Goal: Task Accomplishment & Management: Complete application form

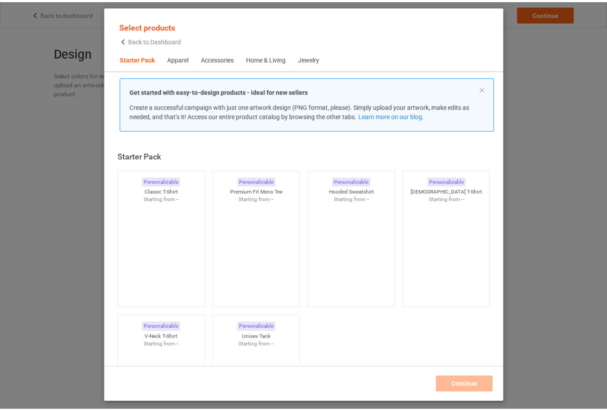
scroll to position [12, 0]
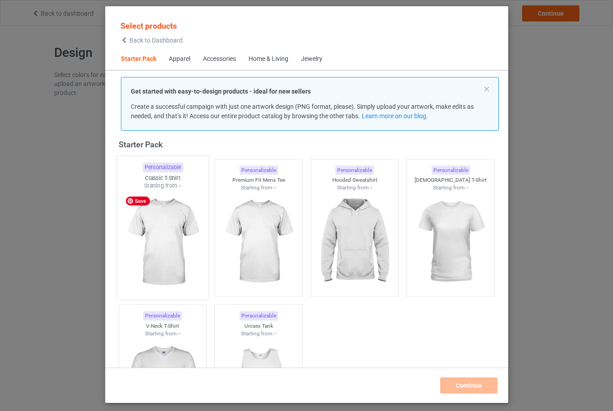
click at [172, 244] on img at bounding box center [163, 242] width 84 height 105
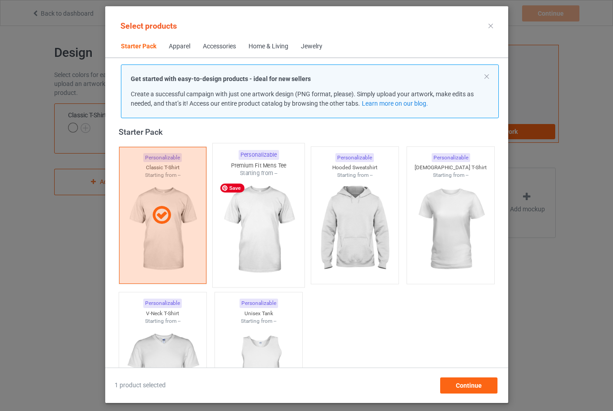
click at [254, 247] on img at bounding box center [258, 229] width 84 height 105
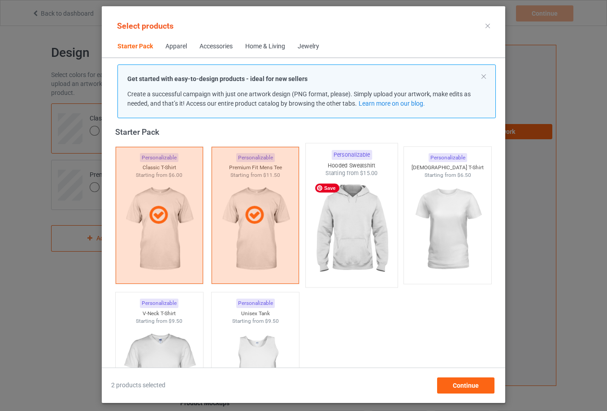
click at [358, 234] on img at bounding box center [351, 229] width 84 height 105
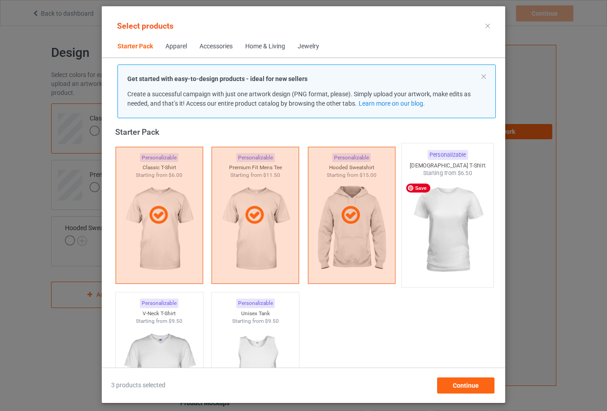
click at [445, 226] on img at bounding box center [447, 229] width 84 height 105
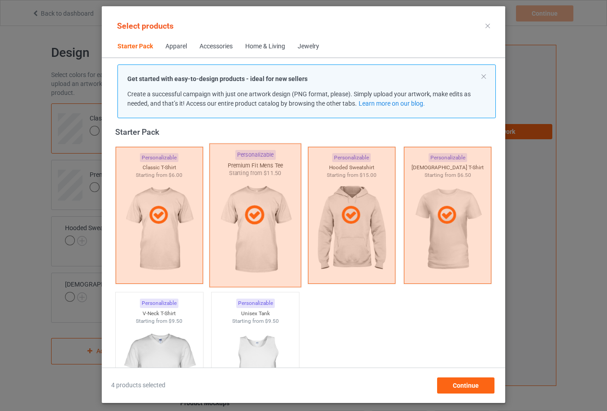
scroll to position [101, 0]
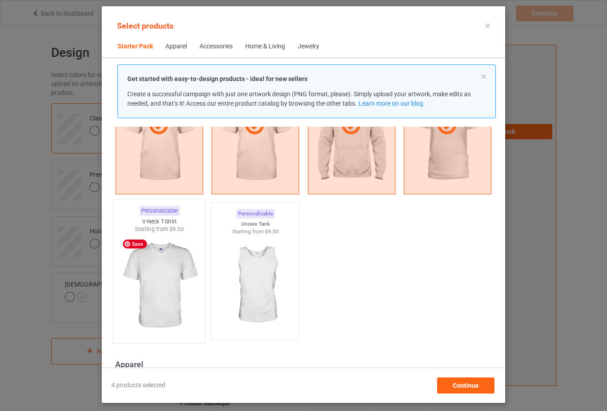
click at [185, 266] on img at bounding box center [159, 285] width 84 height 105
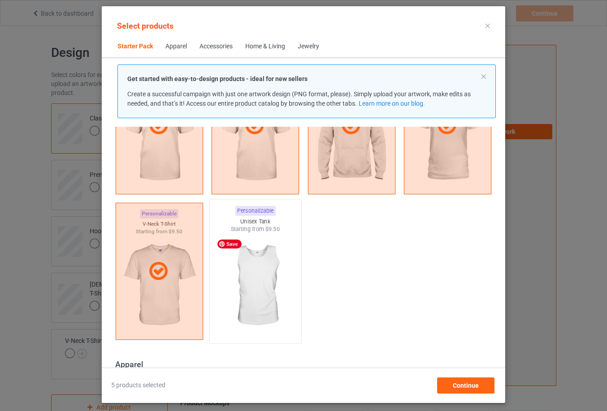
click at [255, 270] on img at bounding box center [255, 285] width 84 height 105
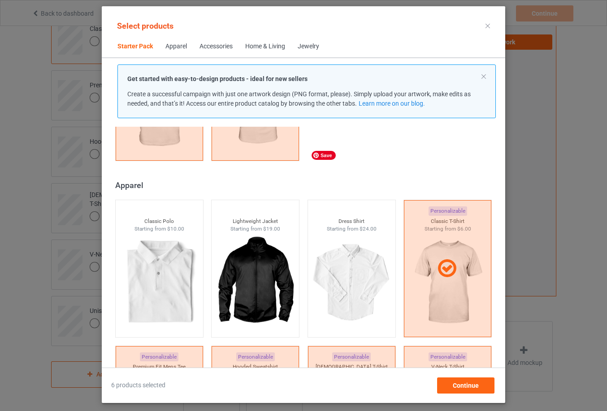
scroll to position [169, 0]
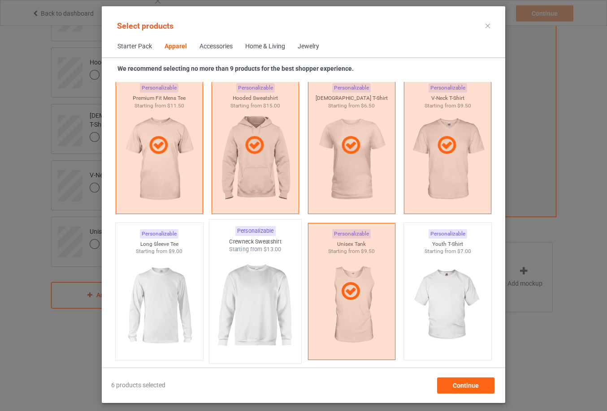
scroll to position [594, 0]
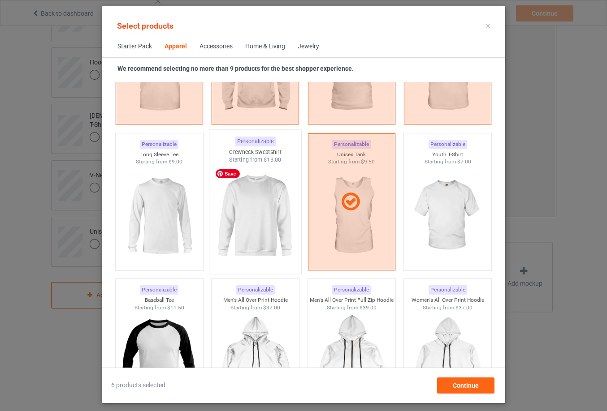
click at [258, 211] on img at bounding box center [255, 216] width 84 height 105
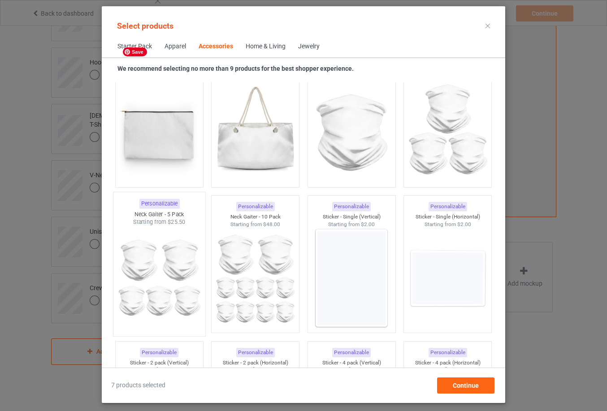
scroll to position [3013, 0]
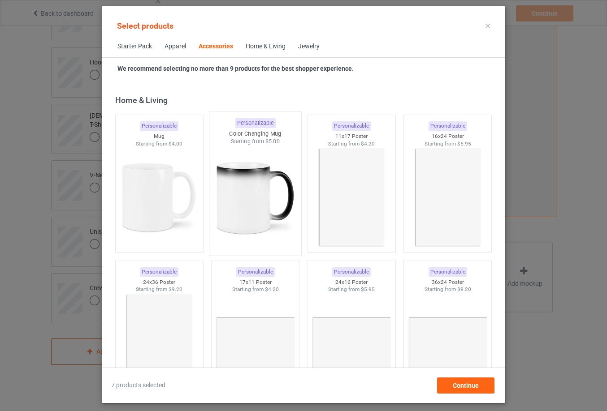
scroll to position [4088, 0]
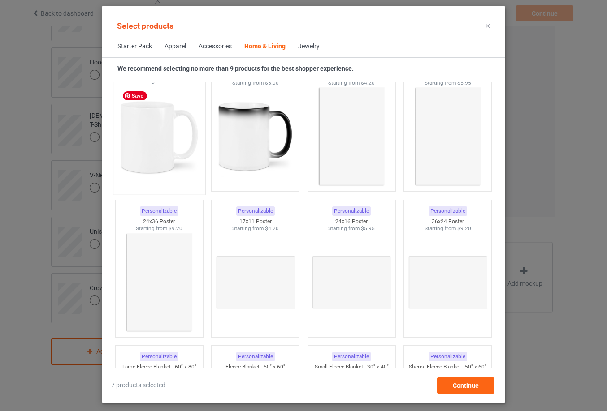
click at [178, 171] on img at bounding box center [159, 137] width 84 height 105
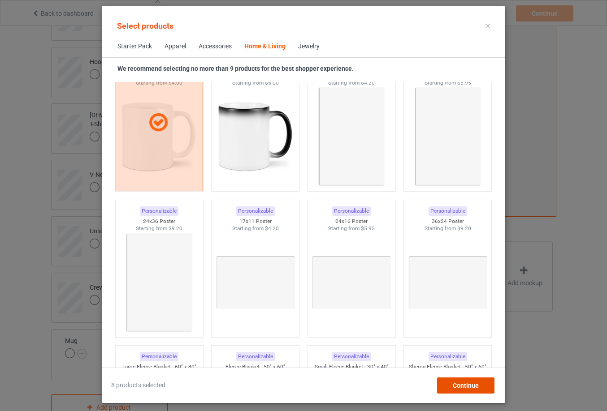
click at [478, 386] on span "Continue" at bounding box center [465, 385] width 26 height 7
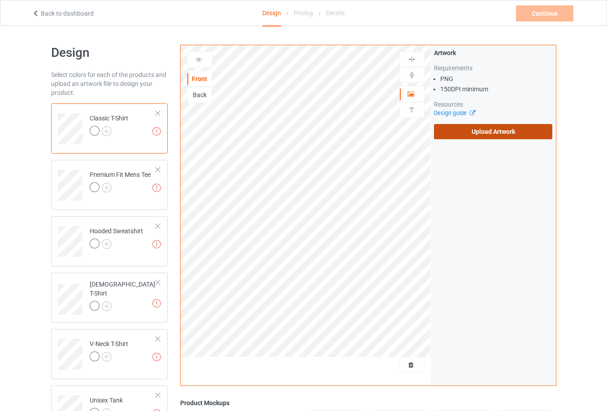
click at [507, 134] on label "Upload Artwork" at bounding box center [493, 131] width 119 height 15
click at [0, 0] on input "Upload Artwork" at bounding box center [0, 0] width 0 height 0
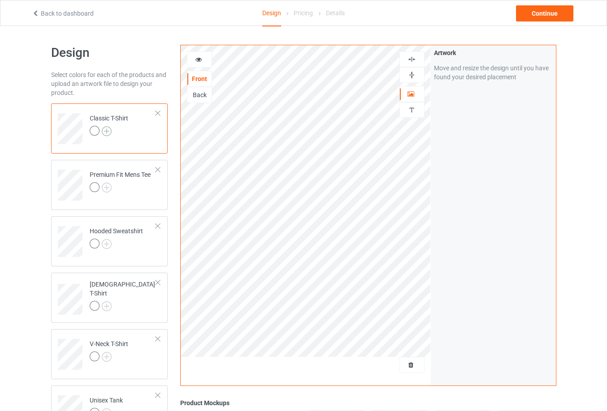
click at [105, 133] on img at bounding box center [107, 131] width 10 height 10
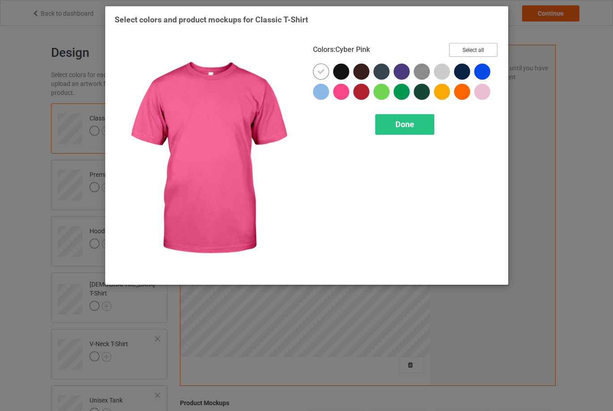
click at [470, 48] on button "Select all" at bounding box center [473, 50] width 48 height 14
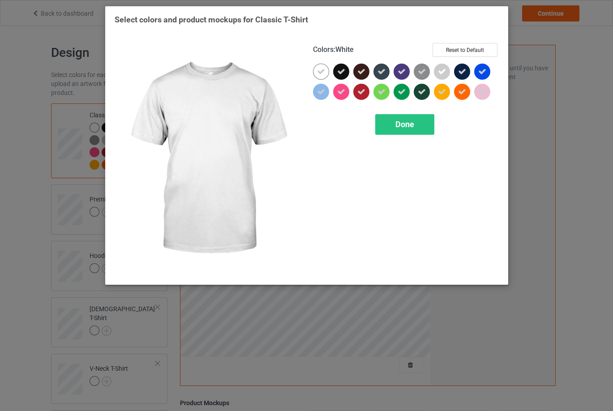
click at [324, 69] on icon at bounding box center [321, 72] width 8 height 8
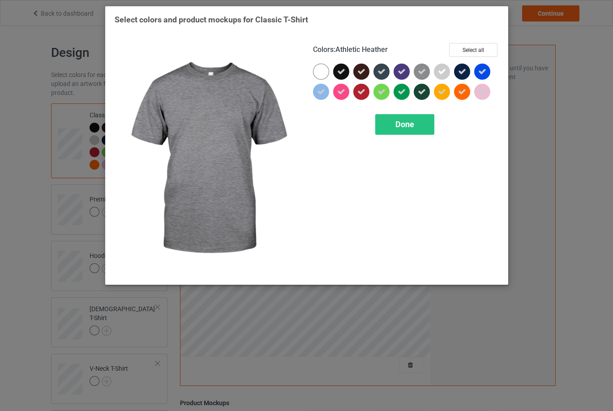
click at [423, 71] on icon at bounding box center [422, 72] width 8 height 8
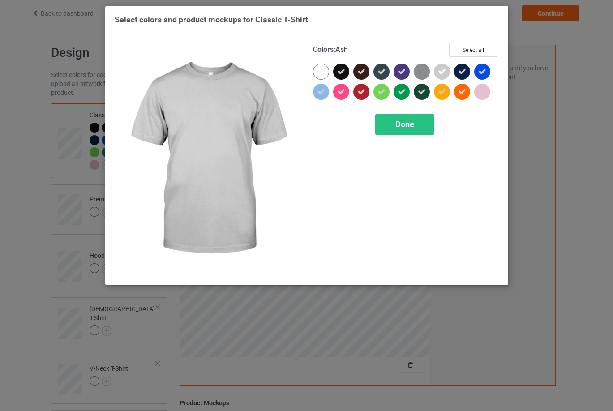
click at [440, 71] on icon at bounding box center [442, 72] width 8 height 8
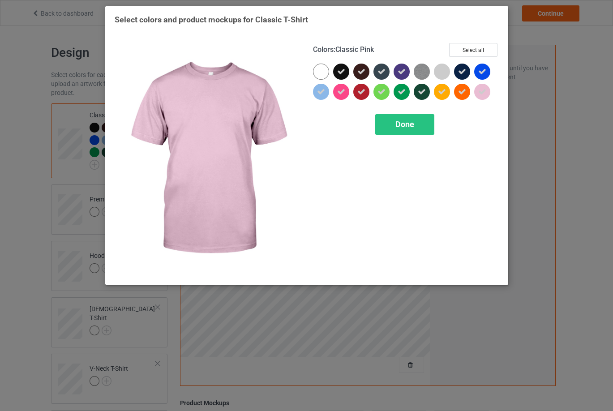
click at [481, 91] on icon at bounding box center [482, 92] width 8 height 8
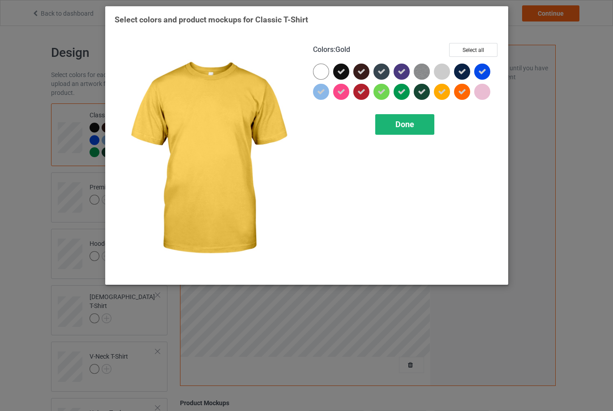
click at [416, 129] on div "Done" at bounding box center [404, 124] width 59 height 21
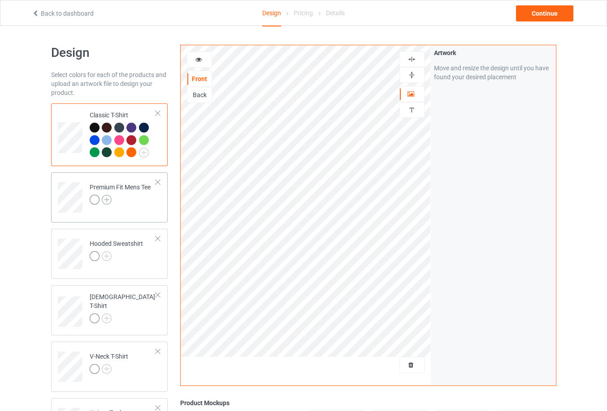
click at [106, 202] on img at bounding box center [107, 200] width 10 height 10
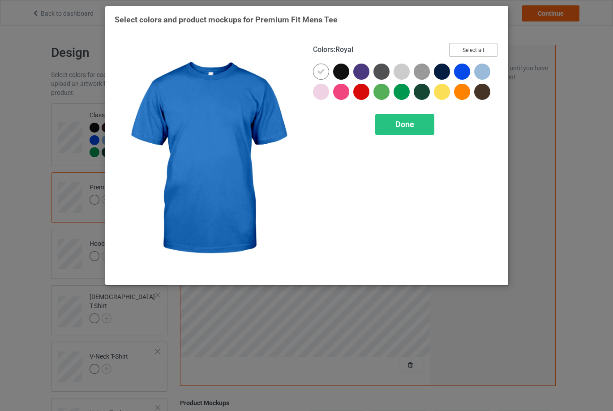
click at [484, 51] on button "Select all" at bounding box center [473, 50] width 48 height 14
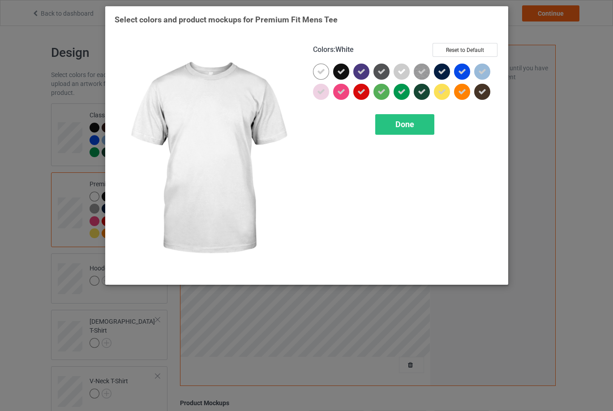
click at [323, 71] on icon at bounding box center [321, 72] width 8 height 8
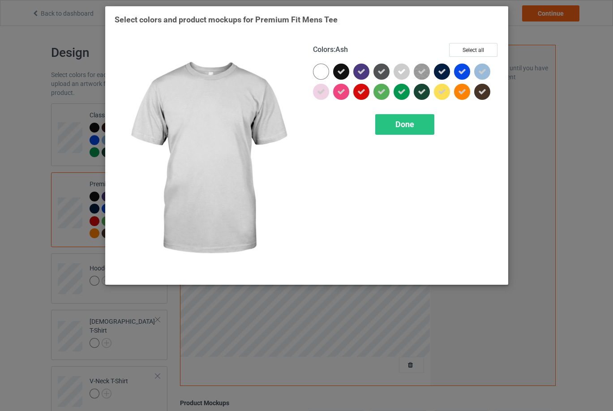
click at [401, 70] on icon at bounding box center [402, 72] width 8 height 8
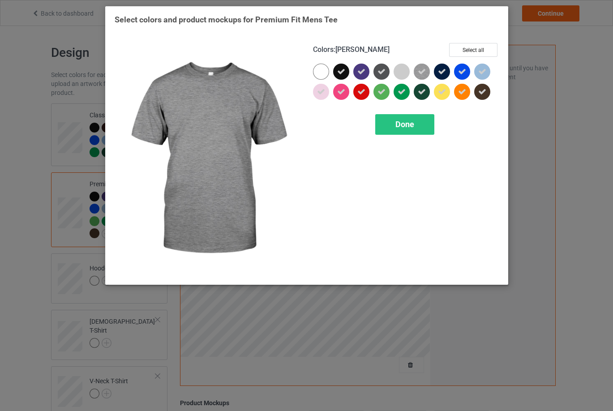
click at [428, 69] on img at bounding box center [422, 72] width 16 height 16
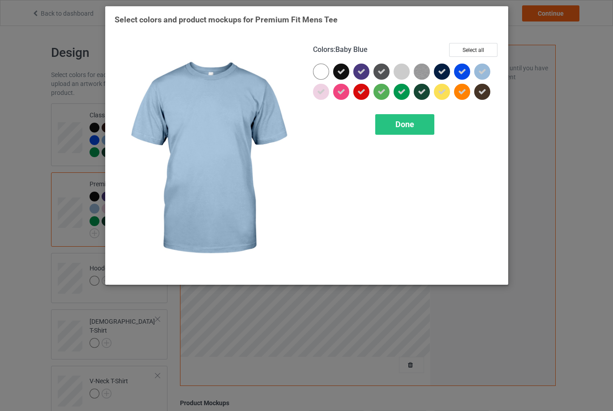
click at [485, 72] on icon at bounding box center [482, 72] width 8 height 8
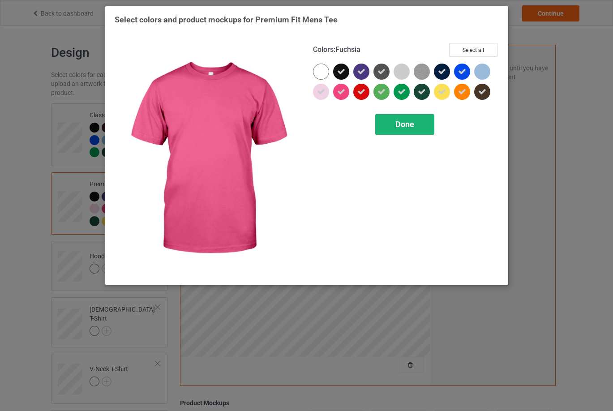
click at [402, 124] on span "Done" at bounding box center [405, 124] width 19 height 9
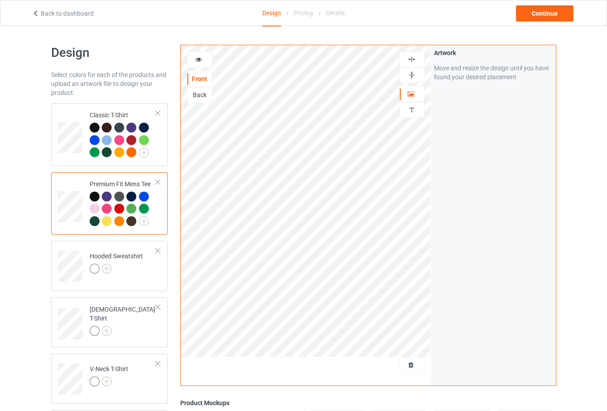
scroll to position [134, 0]
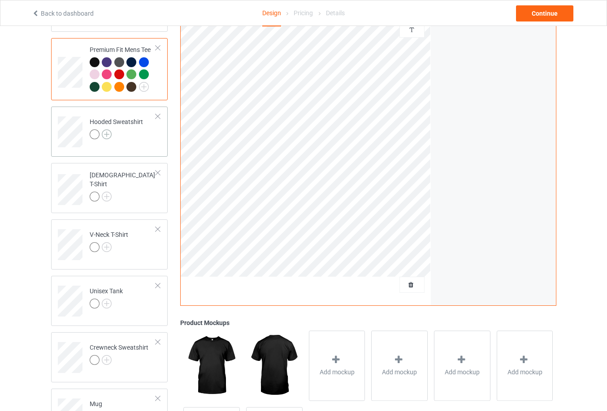
click at [109, 135] on img at bounding box center [107, 134] width 10 height 10
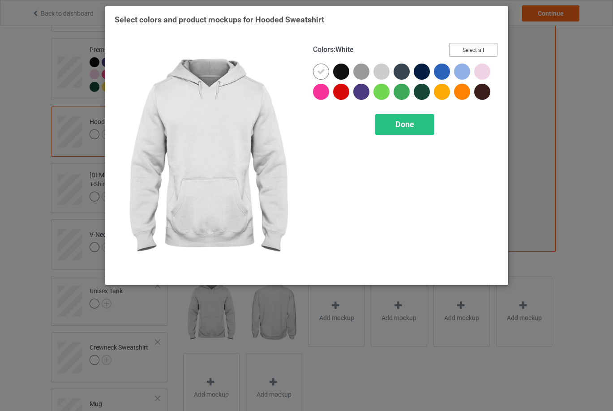
click at [480, 47] on button "Select all" at bounding box center [473, 50] width 48 height 14
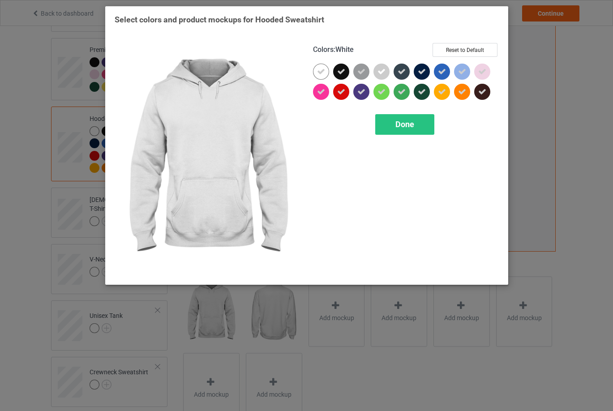
click at [317, 73] on icon at bounding box center [321, 72] width 8 height 8
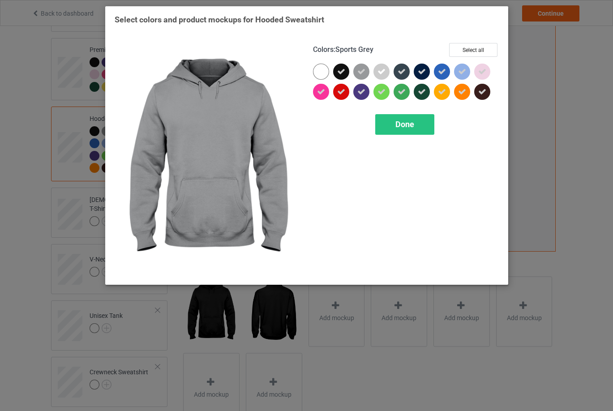
click at [362, 71] on icon at bounding box center [361, 72] width 8 height 8
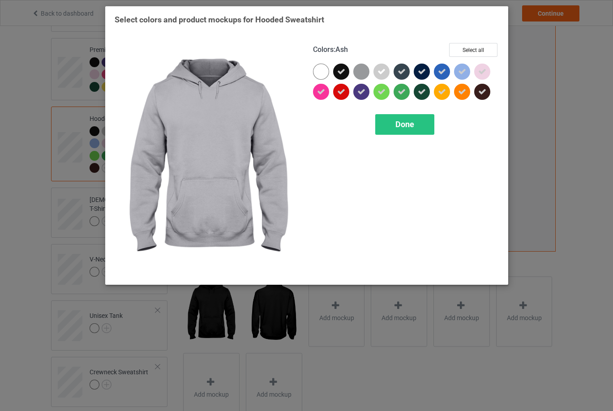
click at [381, 70] on icon at bounding box center [382, 72] width 8 height 8
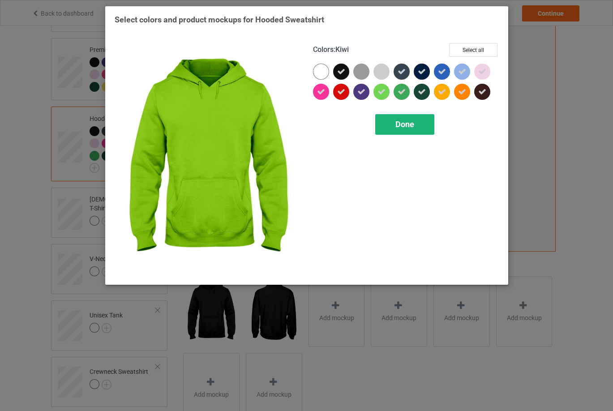
click at [409, 124] on span "Done" at bounding box center [405, 124] width 19 height 9
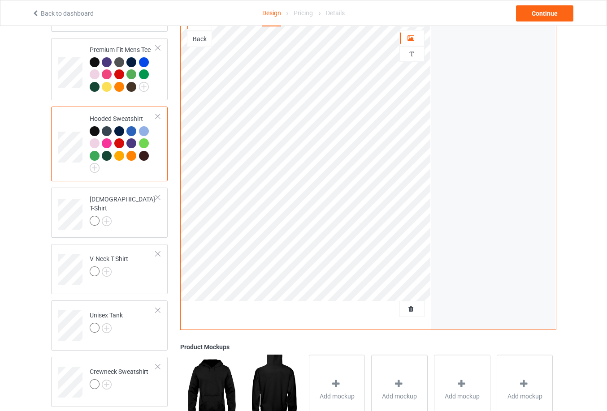
scroll to position [179, 0]
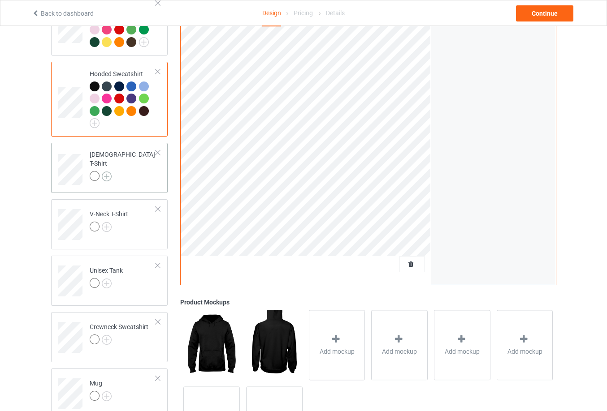
click at [104, 174] on img at bounding box center [107, 177] width 10 height 10
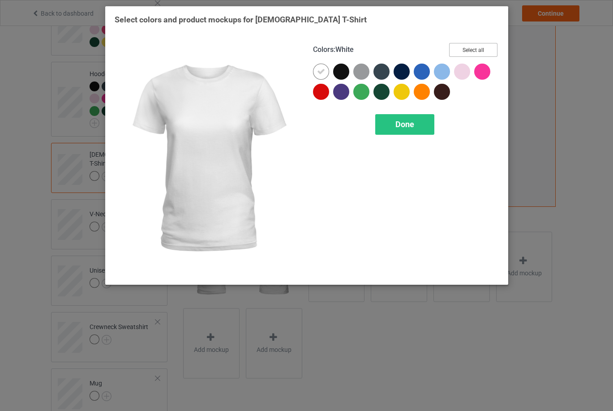
click at [473, 50] on button "Select all" at bounding box center [473, 50] width 48 height 14
click at [321, 71] on icon at bounding box center [321, 72] width 8 height 8
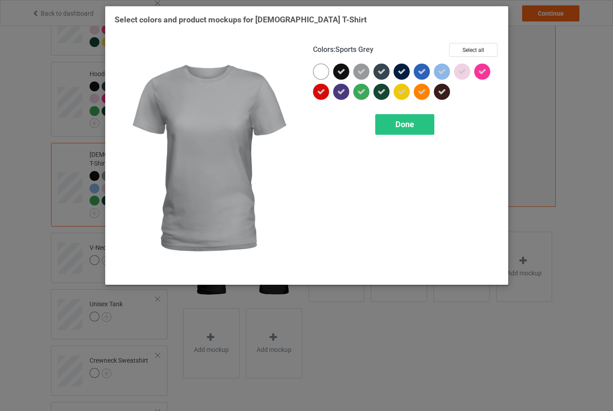
click at [363, 72] on icon at bounding box center [361, 72] width 8 height 8
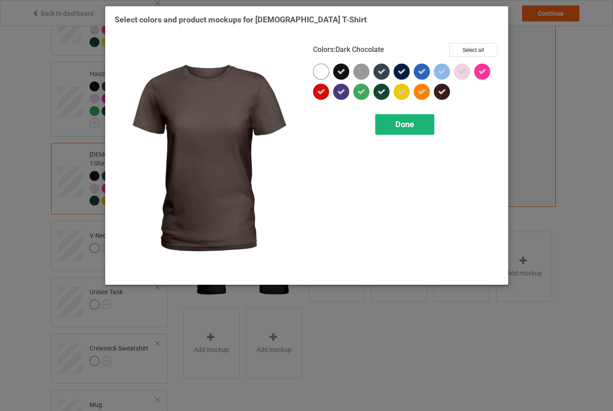
click at [408, 126] on span "Done" at bounding box center [405, 124] width 19 height 9
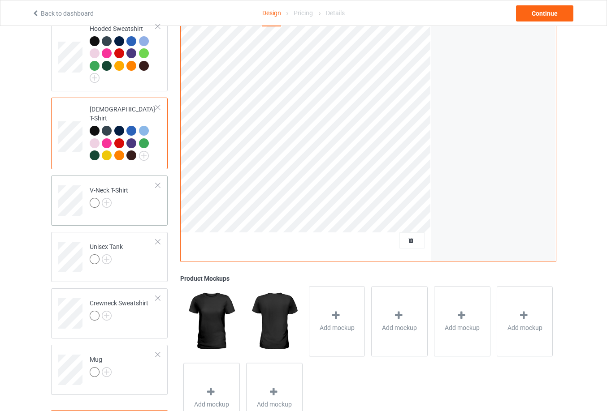
scroll to position [262, 0]
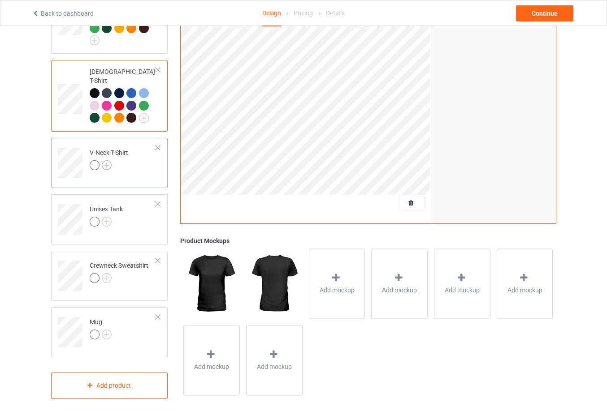
click at [108, 160] on img at bounding box center [107, 165] width 10 height 10
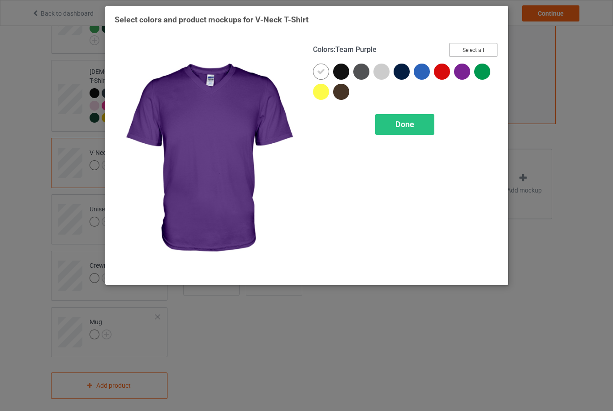
click at [470, 48] on button "Select all" at bounding box center [473, 50] width 48 height 14
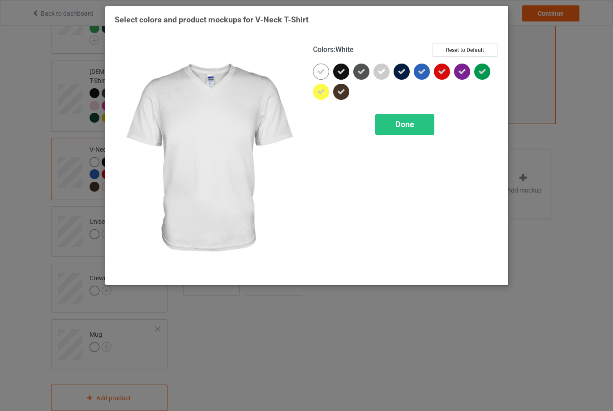
click at [320, 71] on icon at bounding box center [321, 72] width 8 height 8
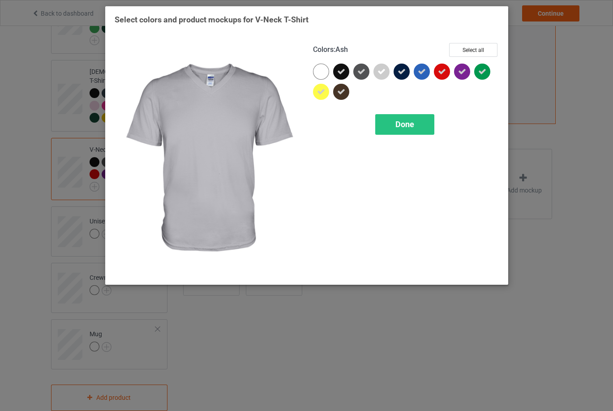
click at [381, 73] on icon at bounding box center [382, 72] width 8 height 8
click at [412, 125] on span "Done" at bounding box center [405, 124] width 19 height 9
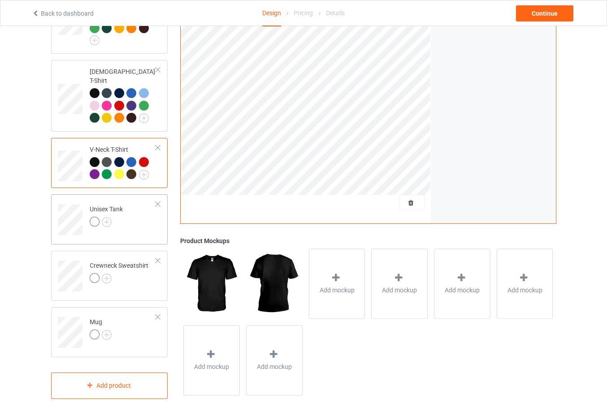
scroll to position [263, 0]
click at [101, 218] on div at bounding box center [96, 222] width 13 height 13
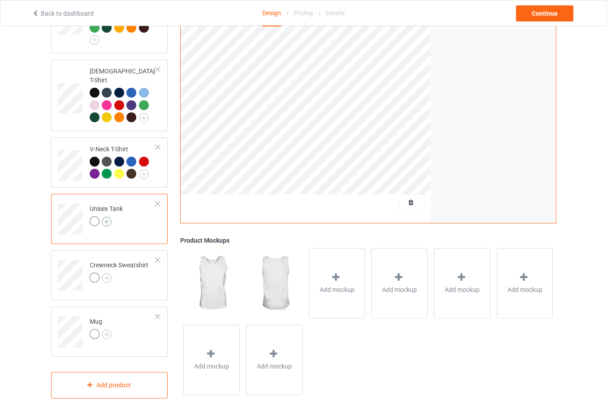
click at [106, 217] on img at bounding box center [107, 222] width 10 height 10
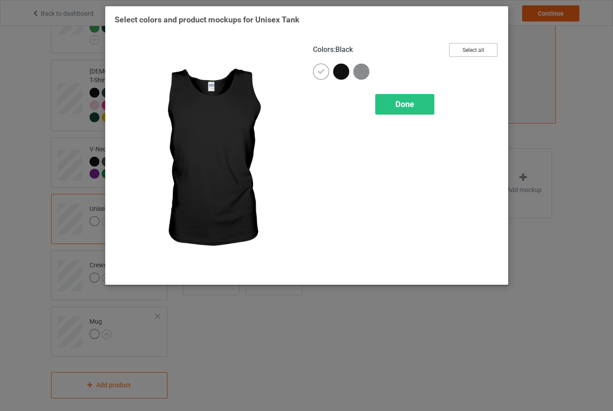
click at [470, 49] on button "Select all" at bounding box center [473, 50] width 48 height 14
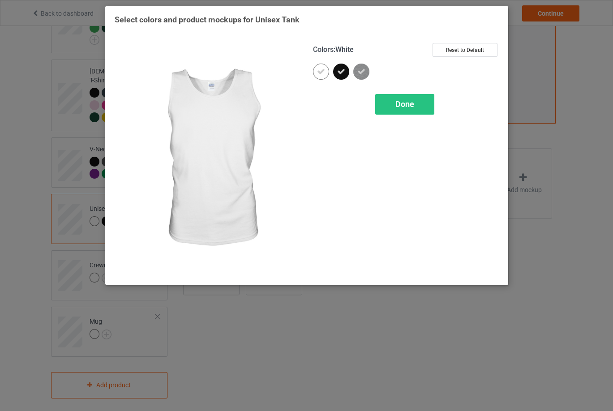
click at [325, 65] on div at bounding box center [321, 72] width 16 height 16
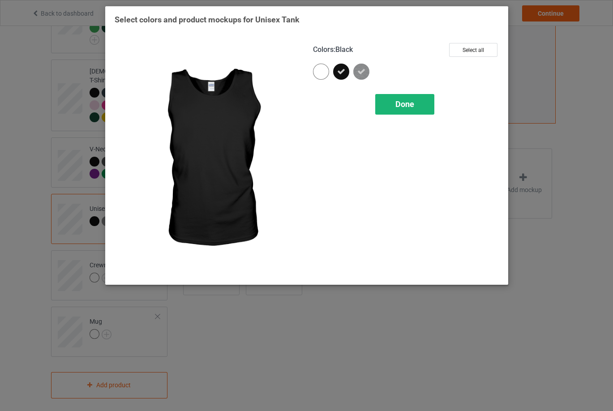
click at [402, 99] on div "Done" at bounding box center [404, 104] width 59 height 21
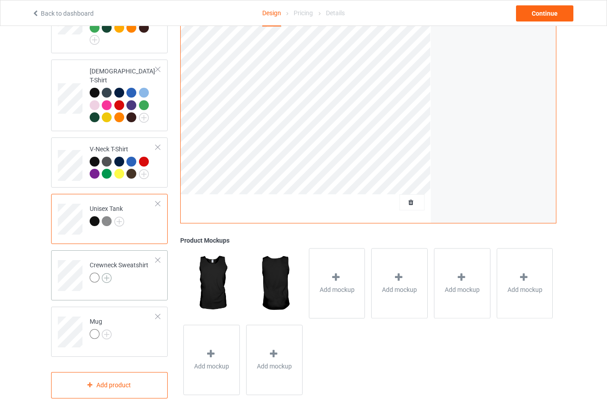
click at [108, 273] on img at bounding box center [107, 278] width 10 height 10
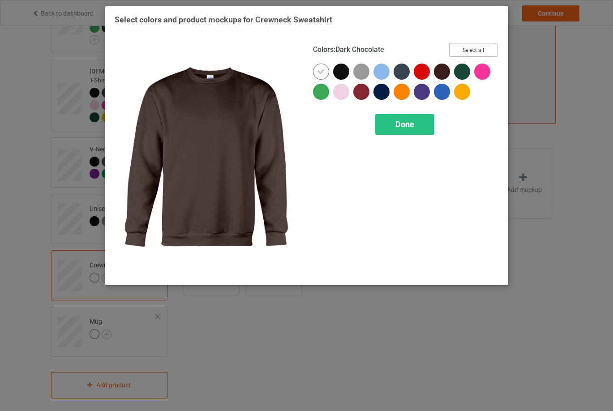
click at [465, 50] on button "Select all" at bounding box center [473, 50] width 48 height 14
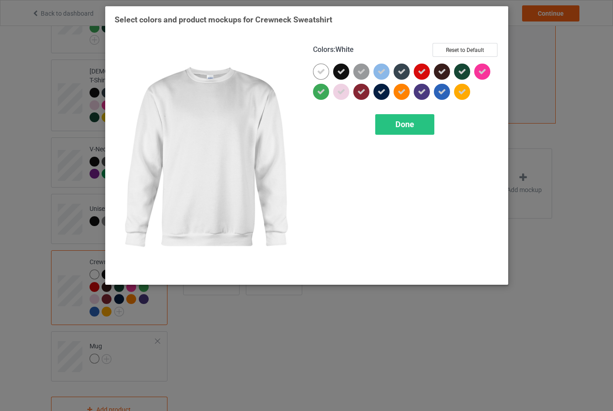
click at [327, 72] on div at bounding box center [321, 72] width 16 height 16
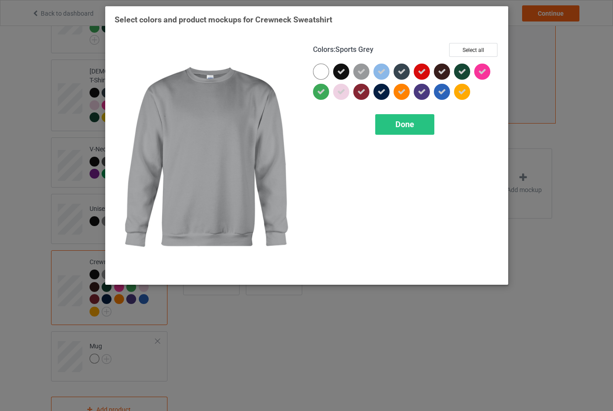
click at [361, 73] on icon at bounding box center [361, 72] width 8 height 8
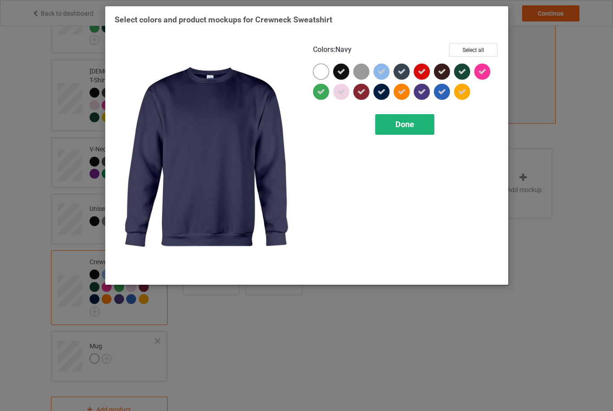
click at [396, 127] on span "Done" at bounding box center [405, 124] width 19 height 9
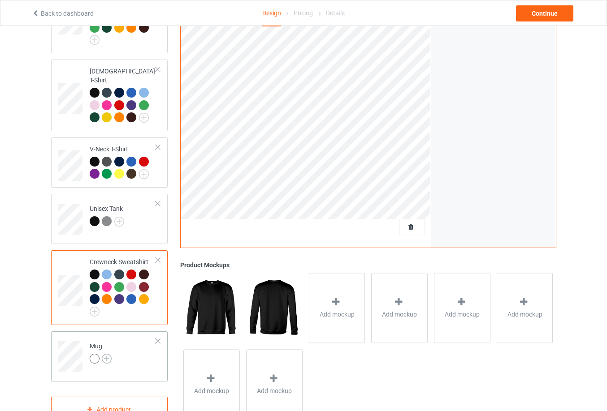
click at [106, 357] on img at bounding box center [107, 359] width 10 height 10
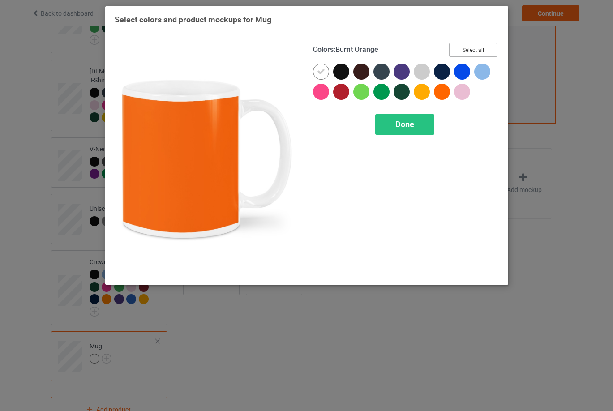
click at [470, 49] on button "Select all" at bounding box center [473, 50] width 48 height 14
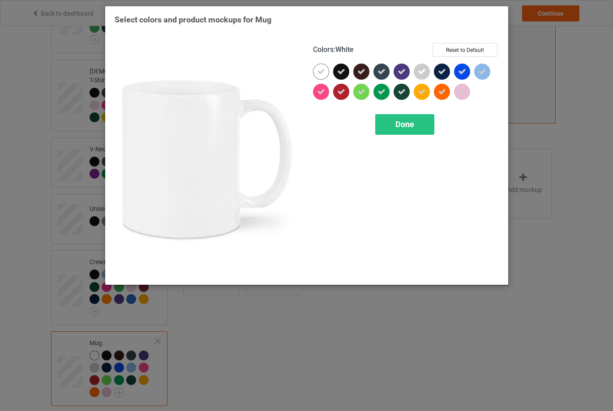
click at [322, 70] on icon at bounding box center [321, 72] width 8 height 8
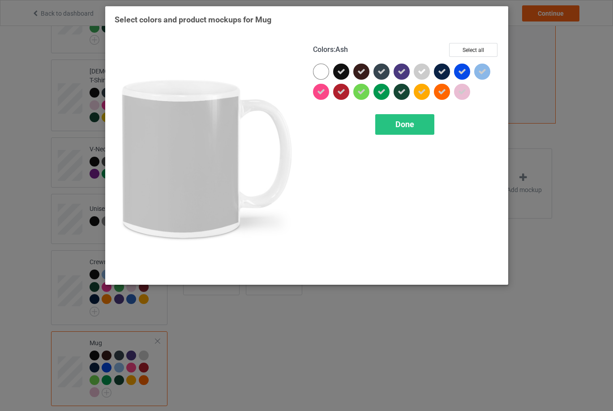
click at [418, 68] on div at bounding box center [422, 72] width 16 height 16
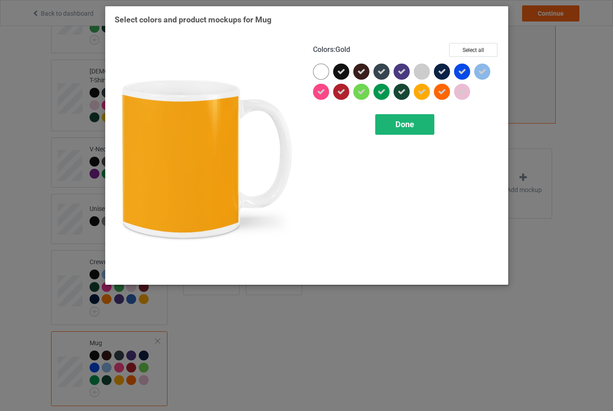
click at [413, 125] on span "Done" at bounding box center [405, 124] width 19 height 9
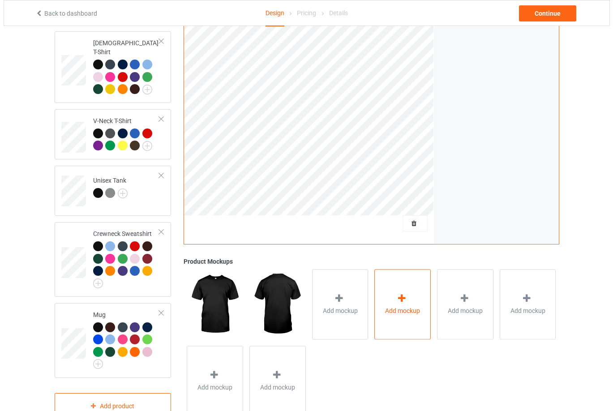
scroll to position [312, 0]
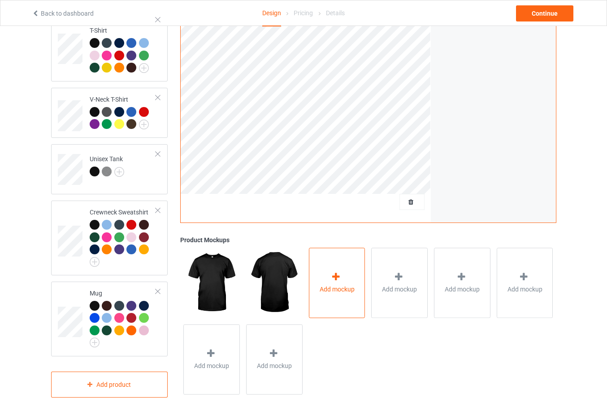
click at [364, 284] on div "Add mockup" at bounding box center [337, 283] width 56 height 70
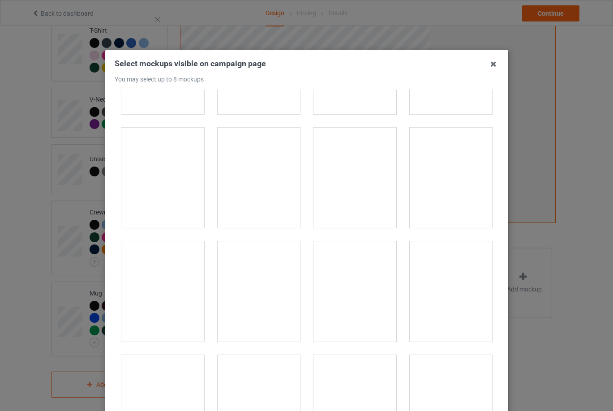
scroll to position [762, 0]
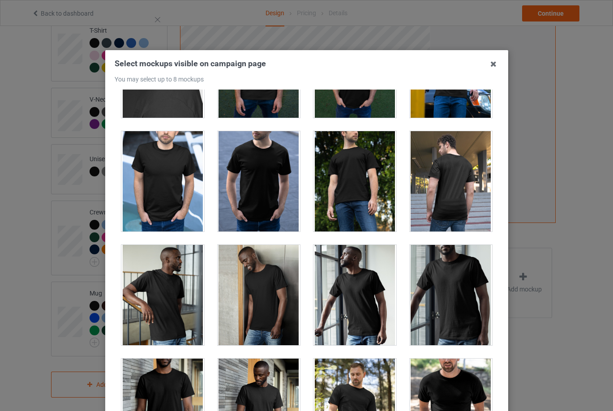
click at [190, 198] on div at bounding box center [162, 181] width 83 height 100
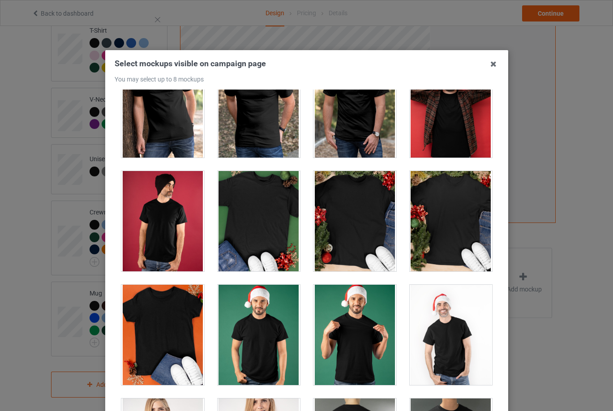
scroll to position [1210, 0]
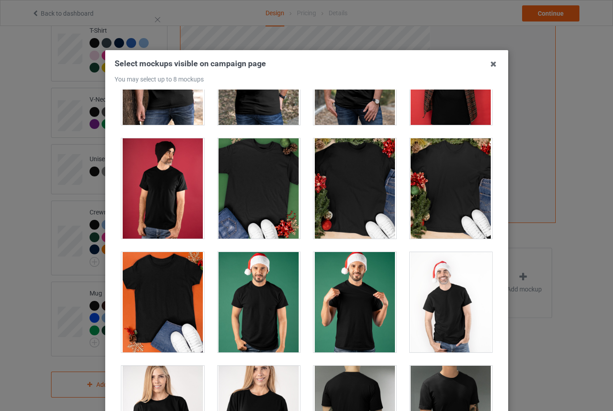
click at [370, 321] on div at bounding box center [355, 302] width 83 height 100
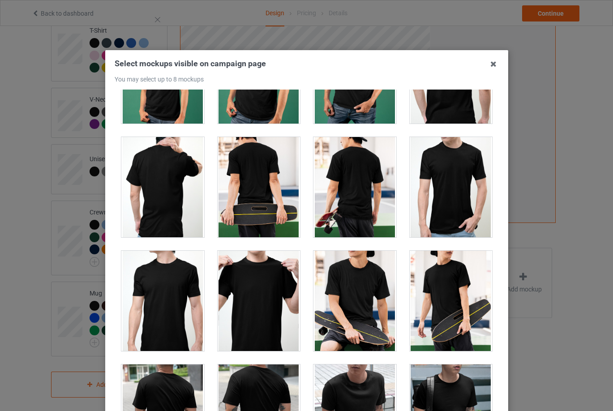
scroll to position [2061, 0]
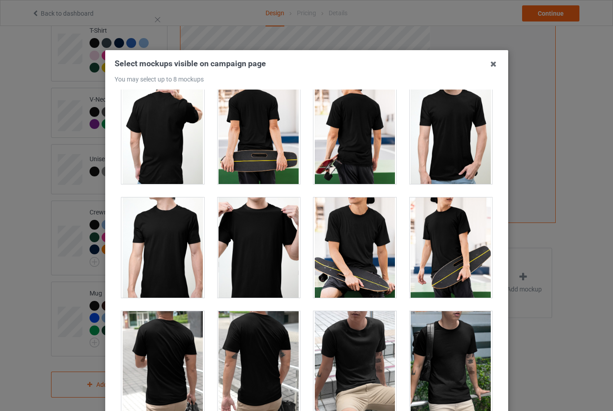
click at [258, 258] on div at bounding box center [258, 248] width 83 height 100
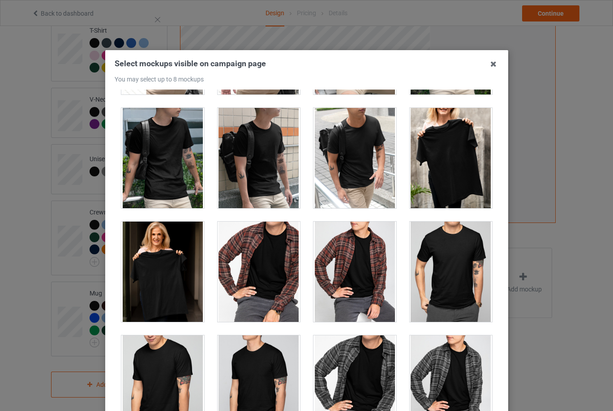
scroll to position [2374, 0]
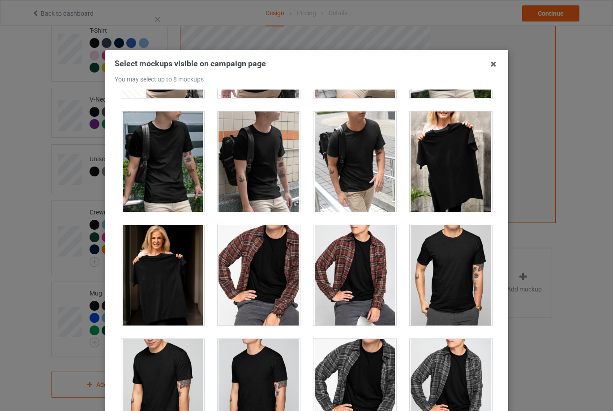
click at [441, 269] on div at bounding box center [450, 275] width 83 height 100
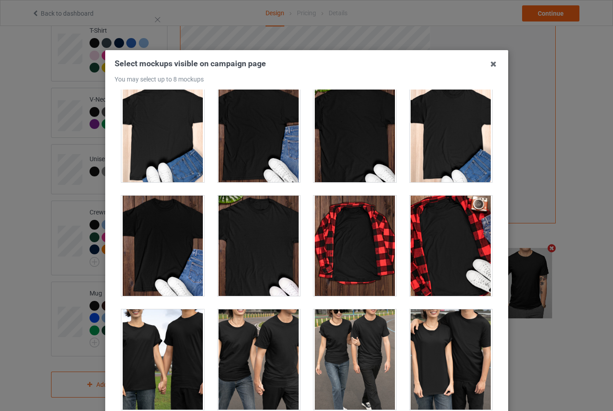
scroll to position [2688, 0]
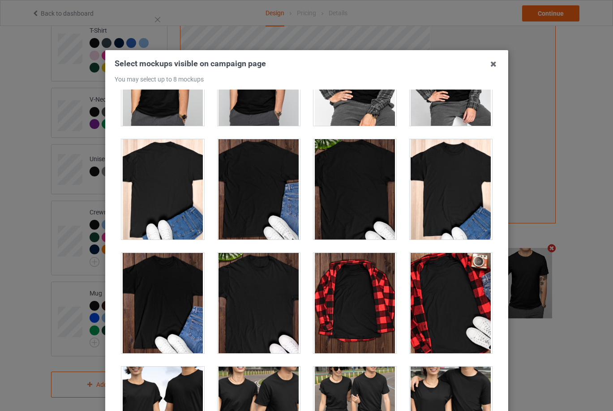
click at [332, 198] on div at bounding box center [355, 189] width 83 height 100
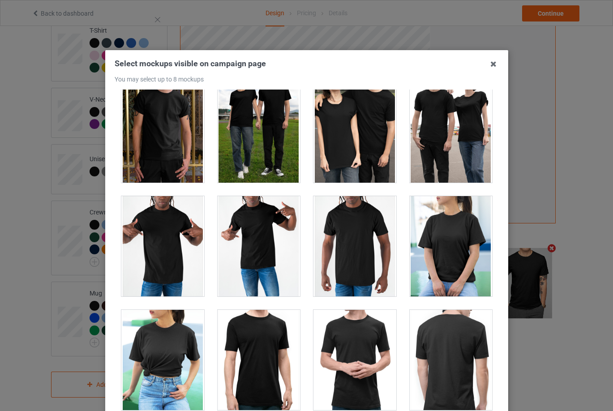
scroll to position [4883, 0]
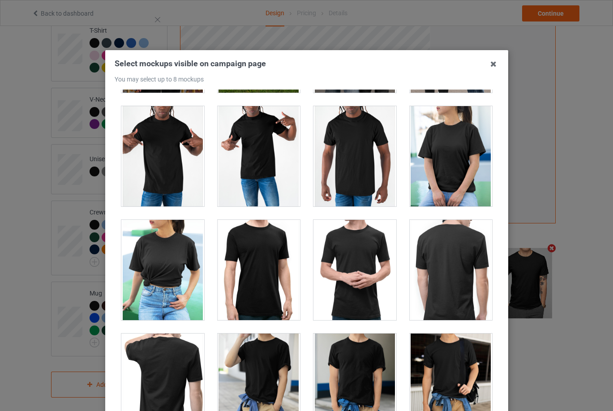
click at [469, 166] on div at bounding box center [450, 156] width 83 height 100
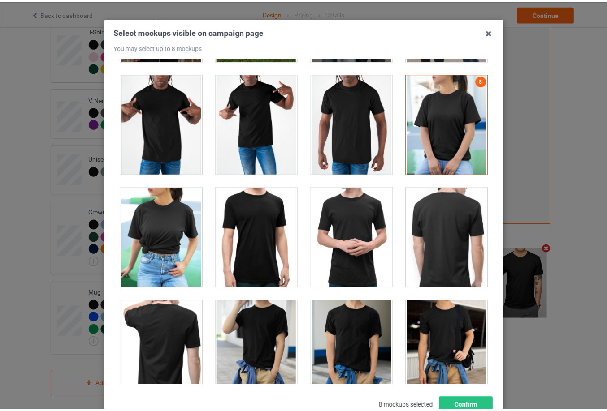
scroll to position [99, 0]
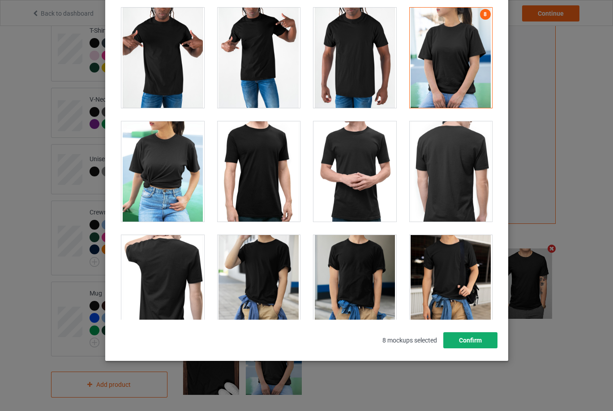
click at [473, 340] on button "Confirm" at bounding box center [470, 340] width 54 height 16
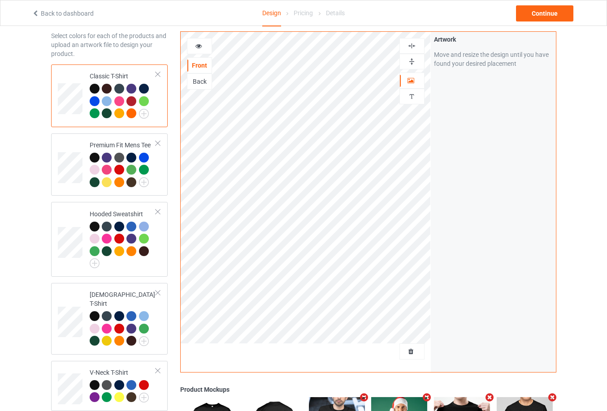
scroll to position [0, 0]
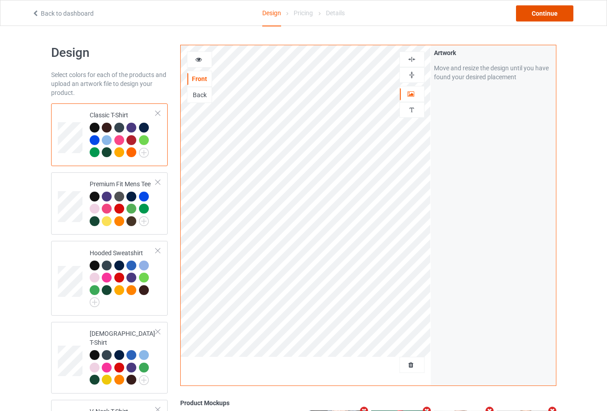
click at [550, 17] on div "Continue" at bounding box center [544, 13] width 57 height 16
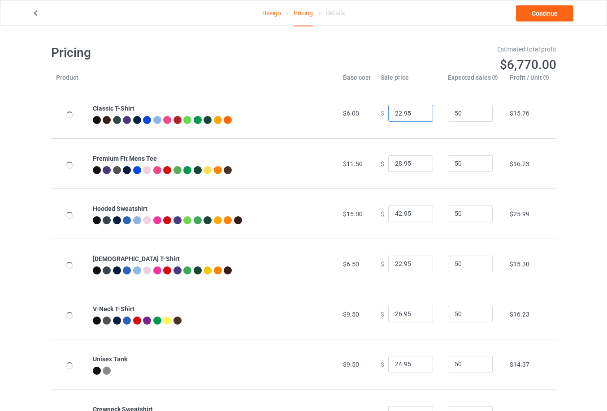
click at [412, 112] on input "22.95" at bounding box center [410, 113] width 45 height 17
type input "16.95"
click at [411, 164] on input "28.95" at bounding box center [410, 163] width 45 height 17
type input "23.95"
click at [412, 213] on input "42.95" at bounding box center [410, 214] width 45 height 17
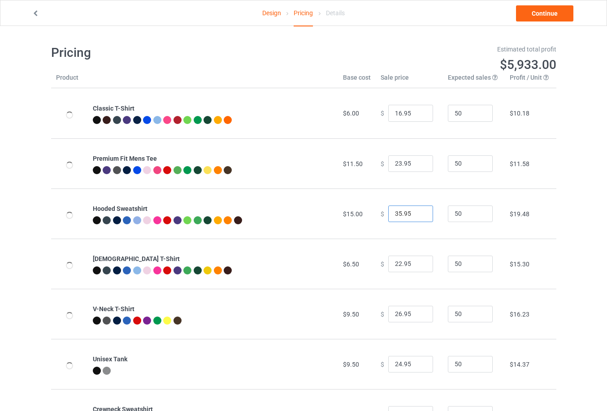
type input "35.95"
click at [411, 263] on input "22.95" at bounding box center [410, 264] width 45 height 17
type input "18.95"
click at [416, 296] on td "$ 26.95" at bounding box center [408, 314] width 67 height 50
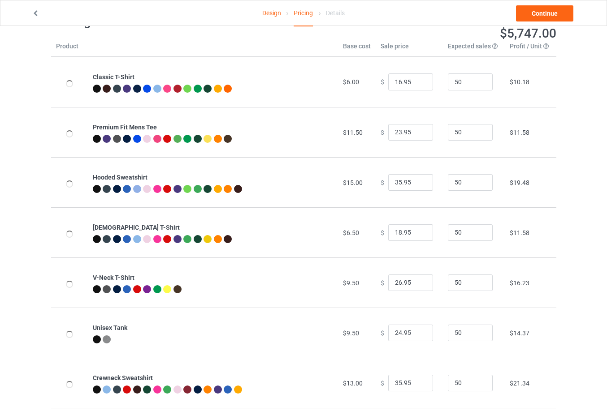
scroll to position [45, 0]
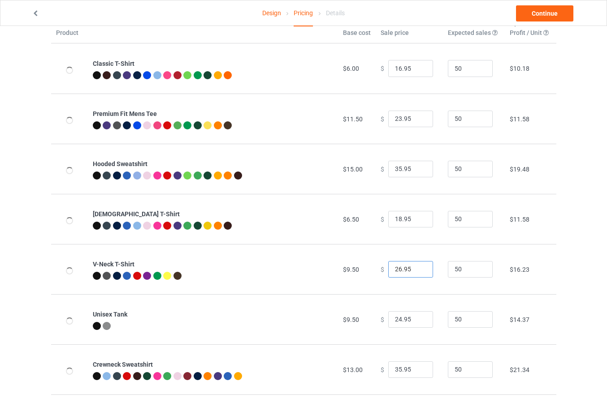
click at [414, 273] on input "26.95" at bounding box center [410, 269] width 45 height 17
type input "21.95"
click at [409, 325] on input "24.95" at bounding box center [410, 319] width 45 height 17
type input "21.95"
click at [417, 344] on td "$ 21.95" at bounding box center [408, 319] width 67 height 50
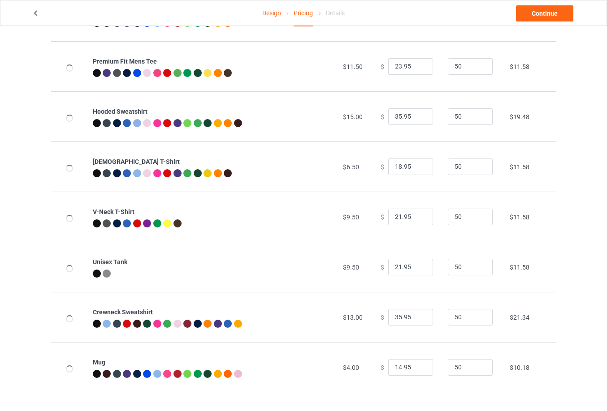
scroll to position [98, 0]
click at [411, 318] on input "35.95" at bounding box center [410, 317] width 45 height 17
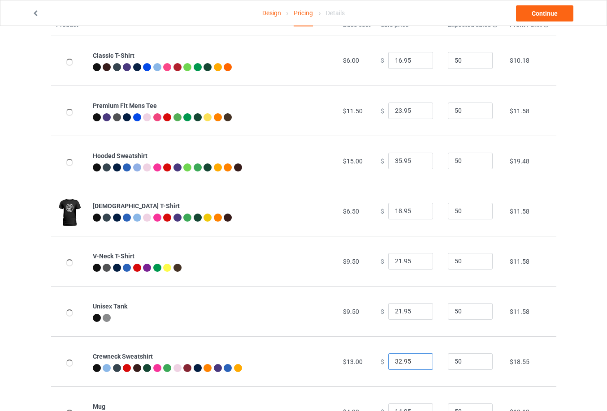
type input "32.95"
click at [435, 333] on td "$ 21.95" at bounding box center [408, 311] width 67 height 50
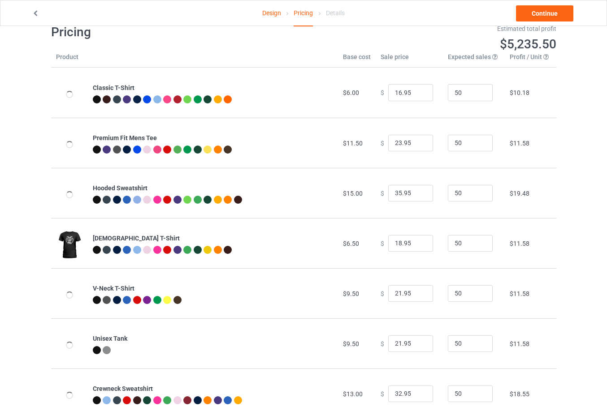
scroll to position [0, 0]
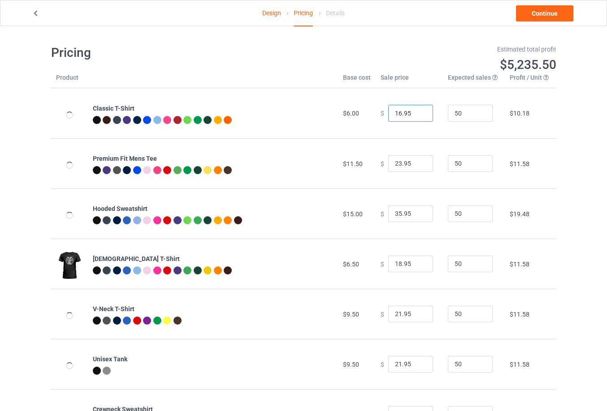
click at [412, 115] on input "16.95" at bounding box center [410, 113] width 45 height 17
type input "17.95"
click at [423, 132] on td "$ 17.95" at bounding box center [408, 113] width 67 height 50
click at [560, 19] on link "Continue" at bounding box center [544, 13] width 57 height 16
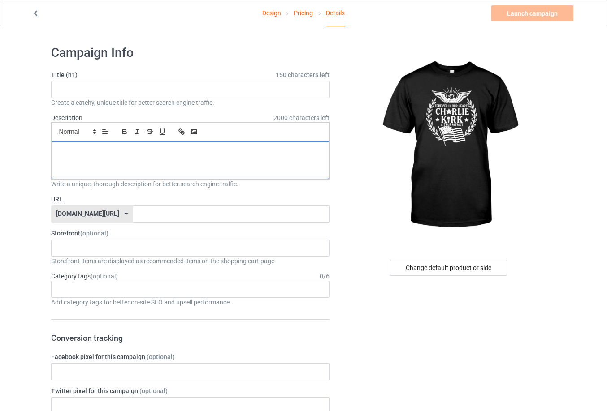
click at [234, 151] on p at bounding box center [190, 151] width 263 height 9
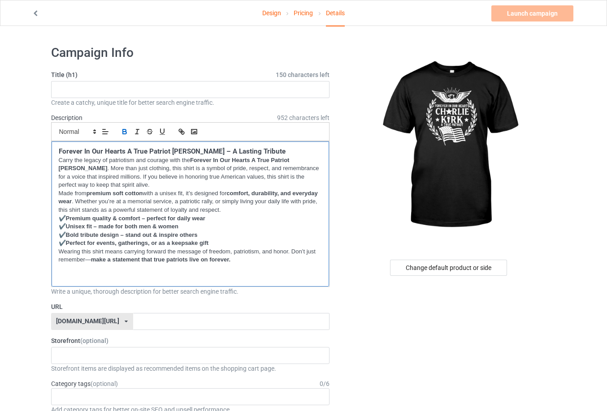
click at [258, 273] on p "﻿" at bounding box center [190, 277] width 263 height 9
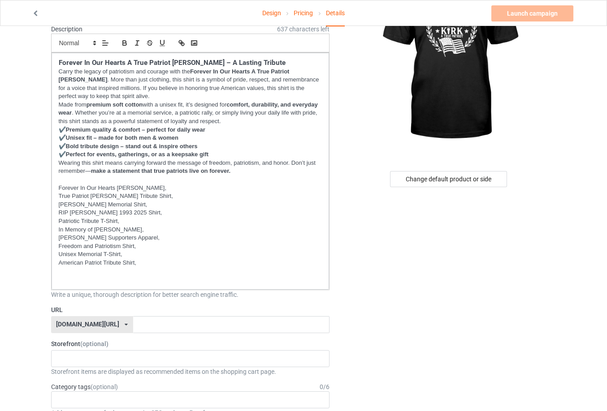
scroll to position [90, 0]
click at [259, 281] on p at bounding box center [190, 279] width 263 height 9
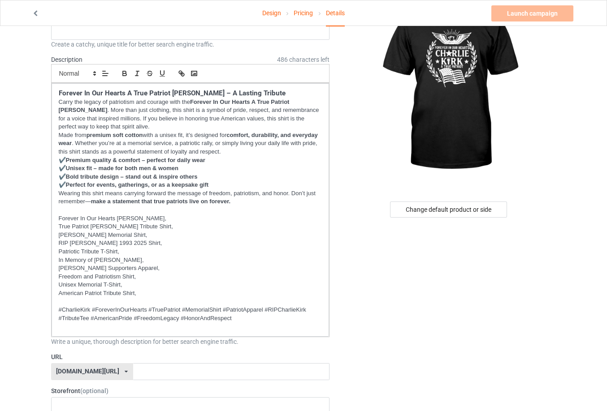
scroll to position [0, 0]
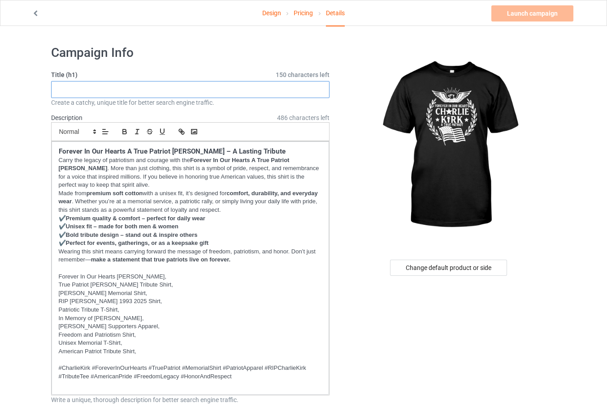
click at [192, 90] on input "text" at bounding box center [190, 89] width 279 height 17
paste input "Forever In Our Hearts A True Patriot [PERSON_NAME]"
type input "Forever In Our Hearts A True Patriot [PERSON_NAME]"
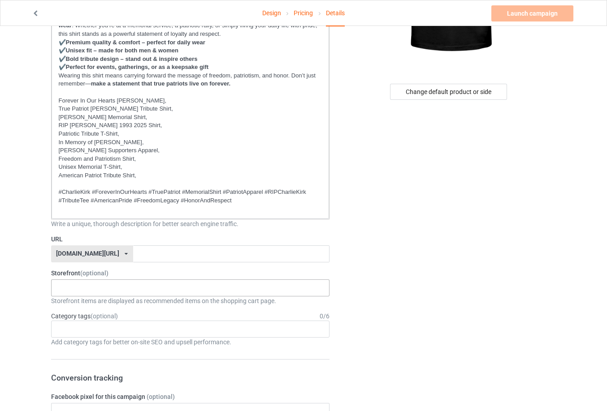
scroll to position [179, 0]
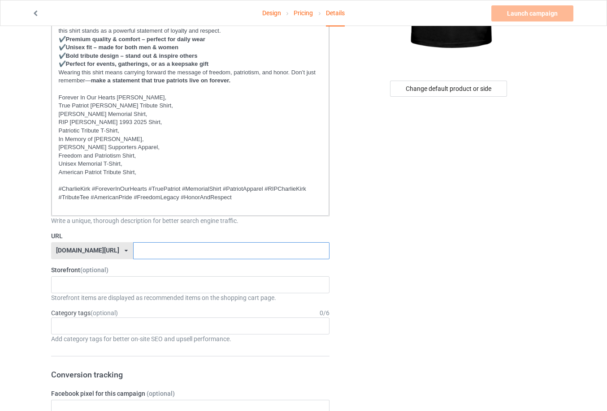
click at [222, 250] on input "text" at bounding box center [231, 250] width 196 height 17
paste input "forever-in-our-hearts-a-true-patriot-[PERSON_NAME]-"
drag, startPoint x: 298, startPoint y: 254, endPoint x: 117, endPoint y: 248, distance: 180.6
click at [117, 248] on div "[DOMAIN_NAME][URL] [DOMAIN_NAME][URL] [DOMAIN_NAME][URL] 61f13dc5bb36cf00292582…" at bounding box center [190, 250] width 279 height 17
type input "forever-in-our-hearts-a-true-patriot-[PERSON_NAME]-"
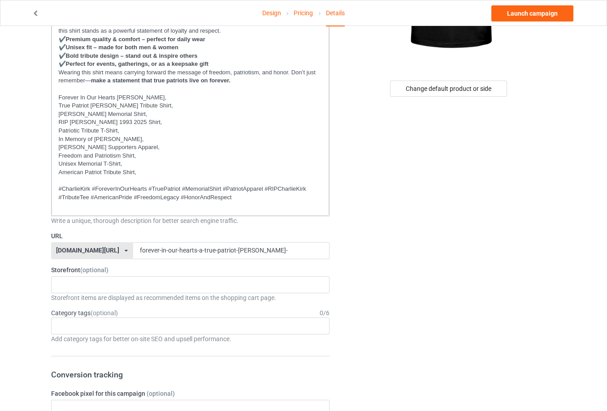
drag, startPoint x: 431, startPoint y: 162, endPoint x: 420, endPoint y: 156, distance: 12.6
click at [431, 162] on div "Change default product or side" at bounding box center [449, 419] width 226 height 1120
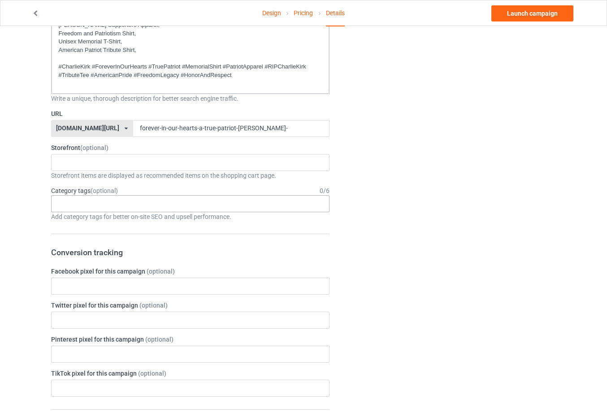
scroll to position [314, 0]
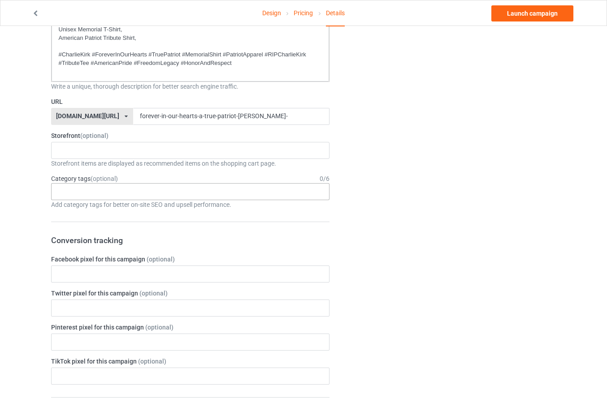
click at [117, 194] on div "Age > [DEMOGRAPHIC_DATA] > 1 Age > [DEMOGRAPHIC_DATA] Months > 1 Month Age > [D…" at bounding box center [190, 191] width 279 height 17
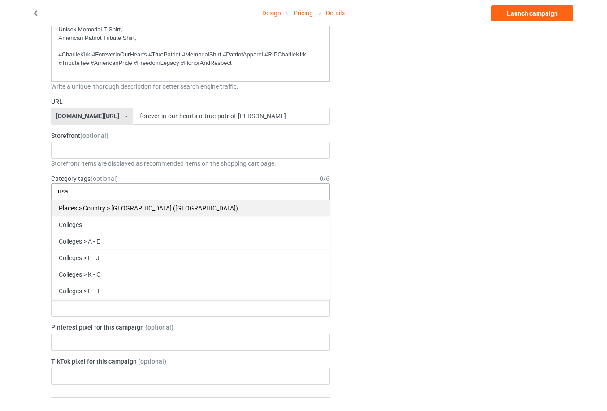
type input "usa"
click at [136, 212] on div "Places > Country > [GEOGRAPHIC_DATA] ([GEOGRAPHIC_DATA])" at bounding box center [191, 208] width 278 height 17
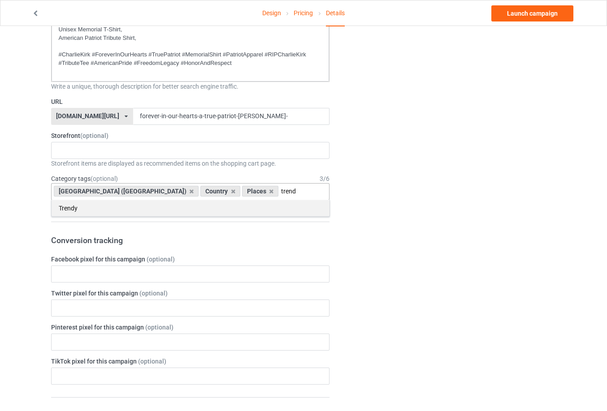
type input "trend"
click at [136, 207] on div "Trendy" at bounding box center [191, 208] width 278 height 17
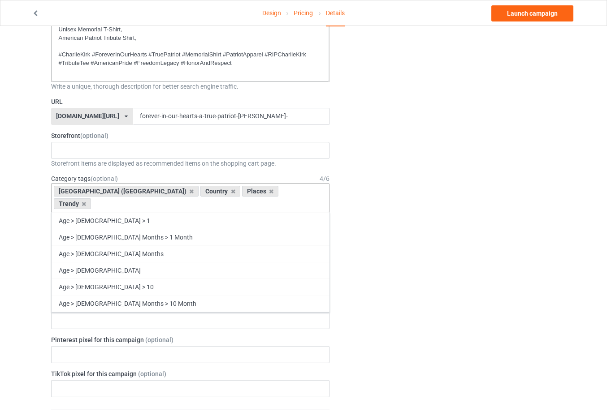
click at [468, 199] on div "Change default product or side" at bounding box center [449, 291] width 226 height 1132
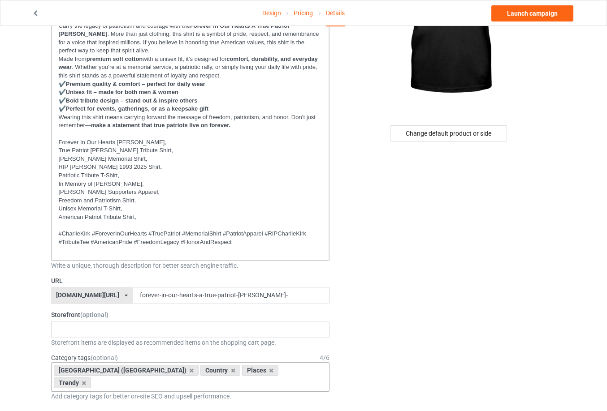
scroll to position [0, 0]
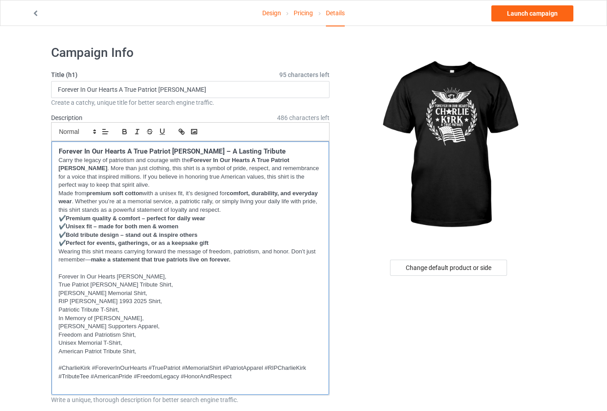
drag, startPoint x: 192, startPoint y: 159, endPoint x: 85, endPoint y: 169, distance: 107.5
click at [85, 169] on p "Carry the legacy of patriotism and courage with the Forever In Our Hearts A Tru…" at bounding box center [190, 172] width 263 height 33
click at [182, 137] on button "button" at bounding box center [181, 131] width 13 height 11
paste input "[URL][DOMAIN_NAME][PERSON_NAME]"
click at [249, 225] on p "✔️ Unisex fit – made for both men & women" at bounding box center [190, 227] width 263 height 9
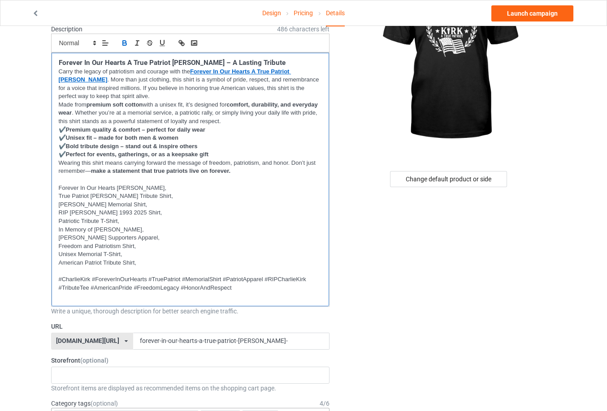
scroll to position [90, 0]
drag, startPoint x: 93, startPoint y: 169, endPoint x: 229, endPoint y: 171, distance: 136.2
click at [229, 171] on strong "make a statement that true patriots live on forever." at bounding box center [160, 170] width 139 height 7
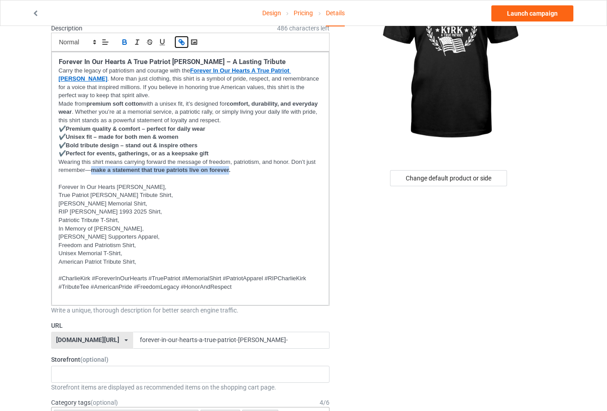
click at [183, 44] on icon "button" at bounding box center [182, 43] width 3 height 3
paste input "[URL][DOMAIN_NAME][PERSON_NAME]"
type input "[URL][DOMAIN_NAME]"
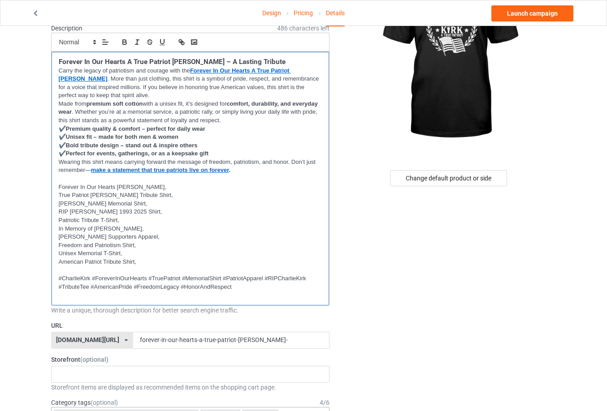
click at [196, 194] on p "True Patriot [PERSON_NAME] Tribute Shirt," at bounding box center [190, 195] width 263 height 9
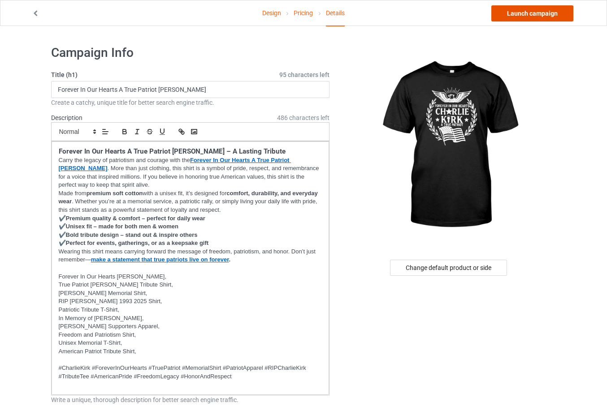
click at [533, 18] on link "Launch campaign" at bounding box center [532, 13] width 82 height 16
